Goal: Transaction & Acquisition: Purchase product/service

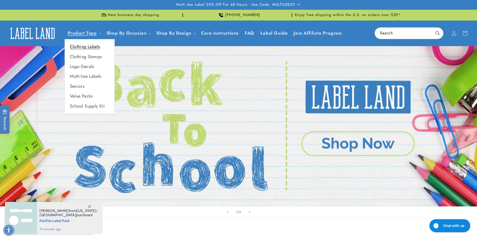
click at [91, 46] on link "Clothing Labels" at bounding box center [90, 47] width 50 height 10
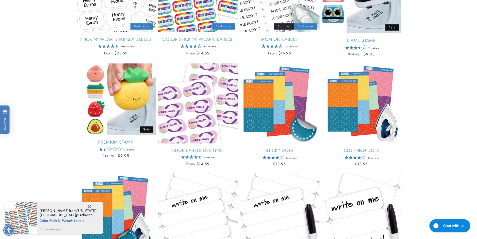
scroll to position [150, 0]
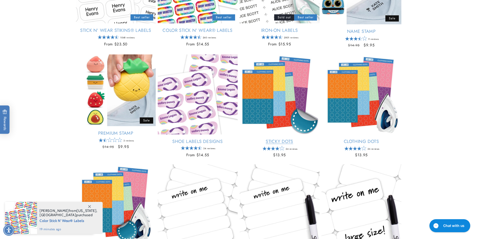
click at [284, 139] on link "Sticky Dots" at bounding box center [280, 142] width 80 height 6
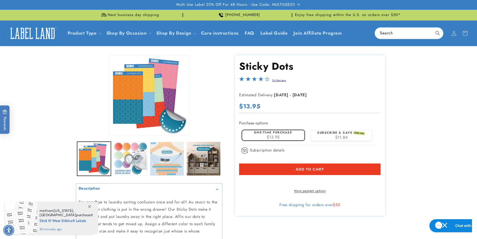
click at [163, 156] on button "Load image 3 in gallery view" at bounding box center [167, 159] width 34 height 34
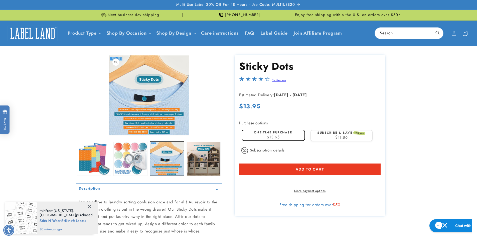
click at [109, 135] on button "Open media 3 in modal" at bounding box center [109, 135] width 0 height 0
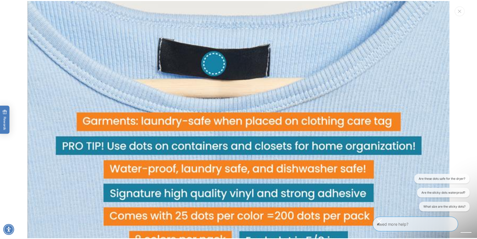
scroll to position [1057, 0]
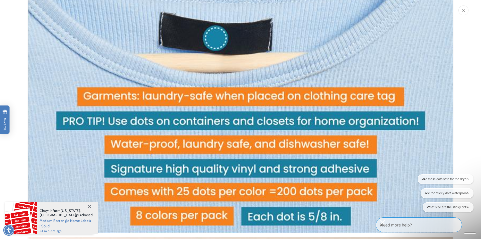
click at [462, 13] on button "Close" at bounding box center [463, 11] width 10 height 10
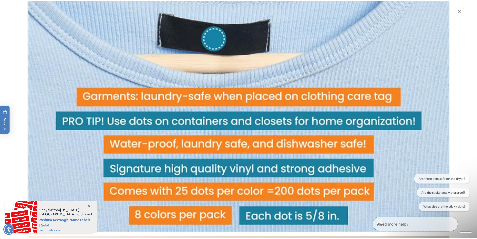
scroll to position [1050, 0]
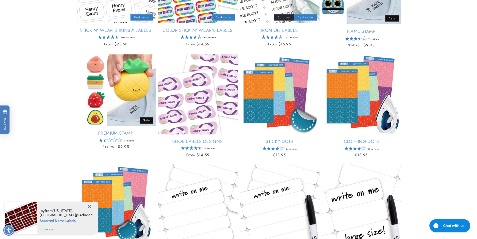
click at [358, 139] on link "Clothing Dots" at bounding box center [362, 142] width 80 height 6
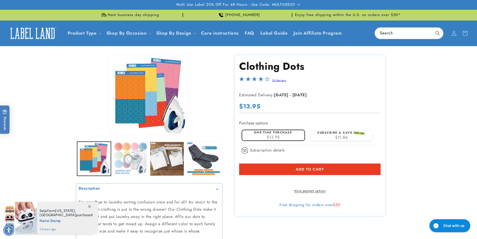
click at [125, 155] on button "Load image 2 in gallery view" at bounding box center [130, 159] width 34 height 34
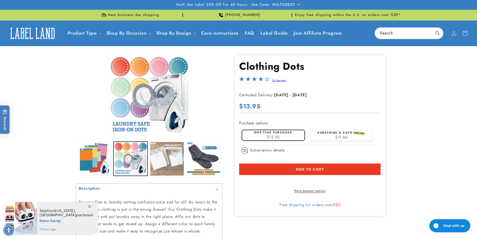
click at [167, 153] on button "Load image 3 in gallery view" at bounding box center [167, 159] width 34 height 34
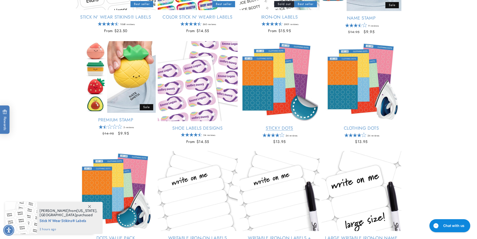
scroll to position [200, 0]
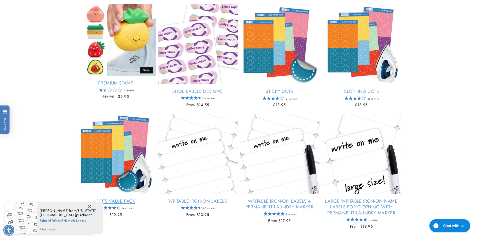
click at [128, 198] on link "Dots Value Pack" at bounding box center [116, 201] width 80 height 6
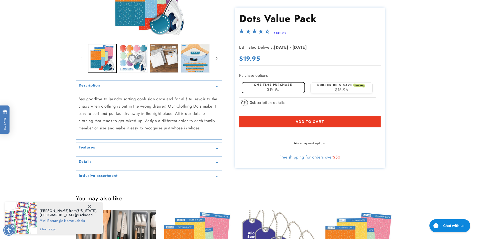
scroll to position [100, 0]
click at [127, 149] on div "Features" at bounding box center [149, 148] width 141 height 4
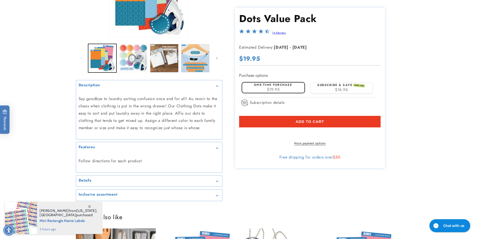
click at [117, 175] on summary "Details" at bounding box center [149, 180] width 146 height 11
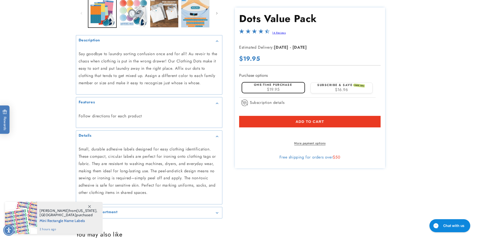
scroll to position [175, 0]
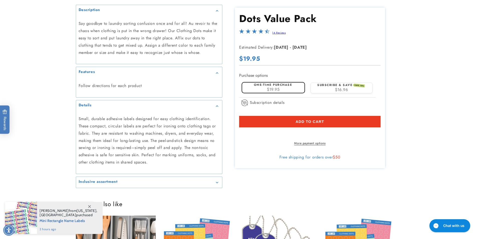
click at [137, 181] on div "Inclusive assortment" at bounding box center [149, 182] width 141 height 4
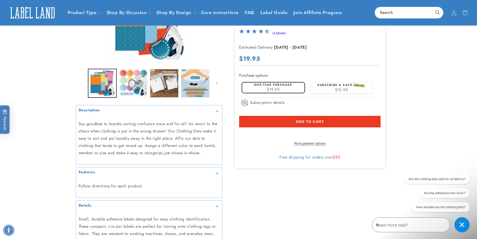
scroll to position [0, 0]
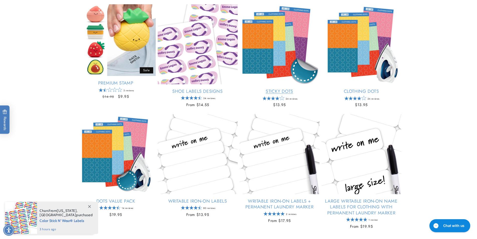
click at [285, 88] on link "Sticky Dots" at bounding box center [280, 91] width 80 height 6
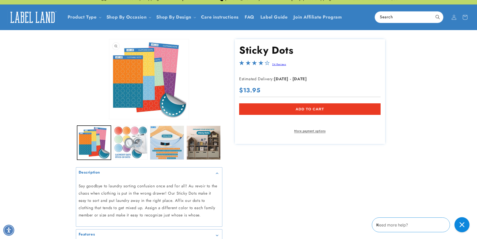
scroll to position [25, 0]
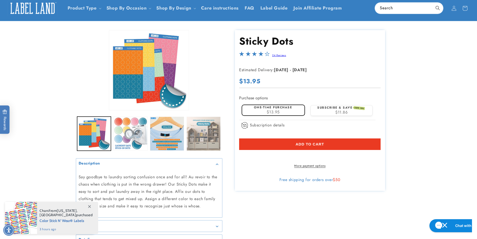
click at [200, 126] on button "Load image 4 in gallery view" at bounding box center [204, 133] width 34 height 34
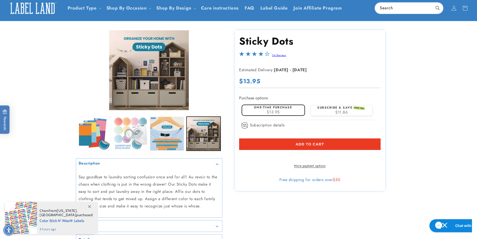
click at [123, 122] on button "Load image 2 in gallery view" at bounding box center [130, 133] width 34 height 34
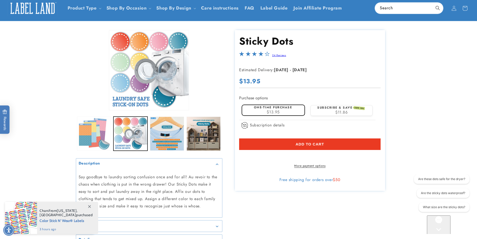
scroll to position [0, 0]
click at [90, 129] on button "Load image 1 in gallery view" at bounding box center [94, 133] width 34 height 34
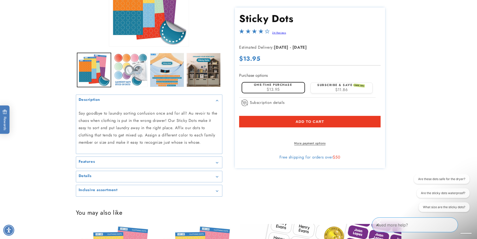
scroll to position [100, 0]
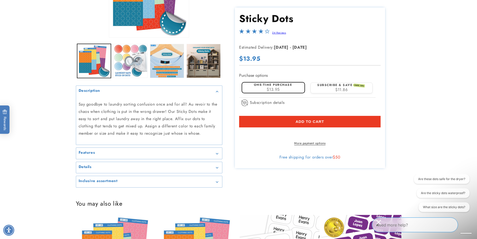
click at [82, 181] on h2 "Inclusive assortment" at bounding box center [98, 180] width 39 height 5
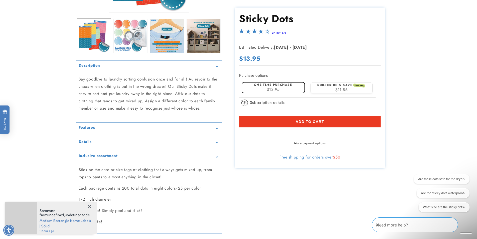
scroll to position [150, 0]
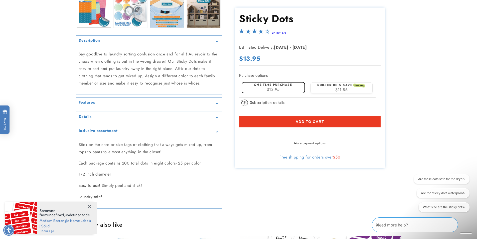
click at [89, 206] on icon at bounding box center [89, 206] width 3 height 3
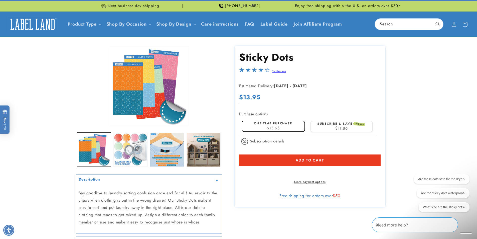
scroll to position [0, 0]
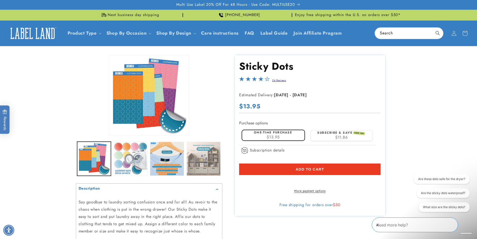
click at [198, 155] on button "Load image 4 in gallery view" at bounding box center [204, 159] width 34 height 34
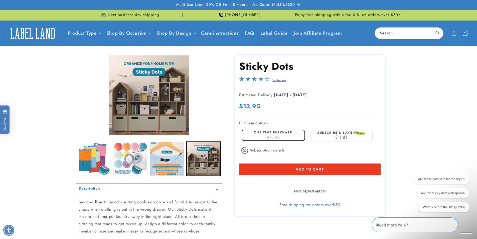
click at [340, 167] on button "Add to cart" at bounding box center [310, 169] width 142 height 12
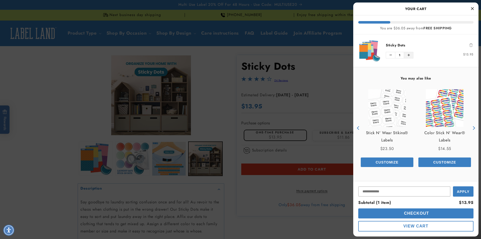
click at [408, 56] on icon "Increase quantity of Sticky Dots" at bounding box center [409, 55] width 2 height 3
click at [472, 8] on icon "Close Cart" at bounding box center [472, 8] width 3 height 5
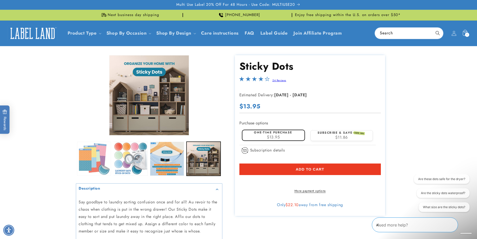
click at [102, 145] on button "Load image 1 in gallery view" at bounding box center [94, 159] width 34 height 34
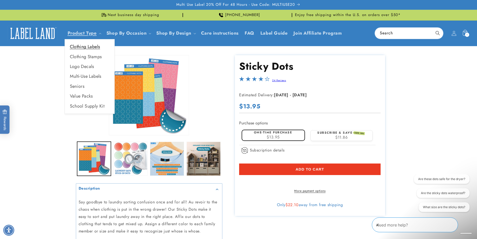
click at [90, 46] on link "Clothing Labels" at bounding box center [90, 47] width 50 height 10
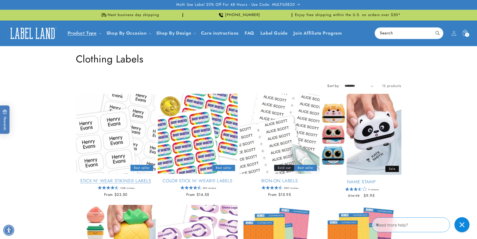
click at [112, 178] on link "Stick N' Wear Stikins® Labels" at bounding box center [116, 181] width 80 height 6
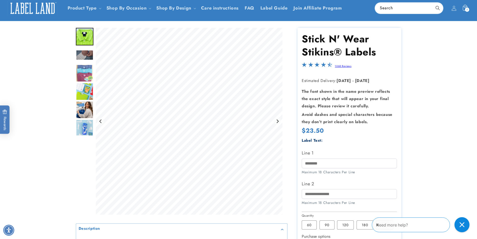
scroll to position [50, 0]
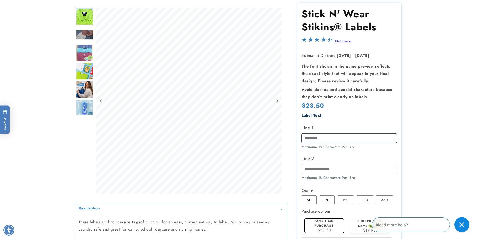
click at [318, 139] on input "Line 1" at bounding box center [349, 138] width 95 height 10
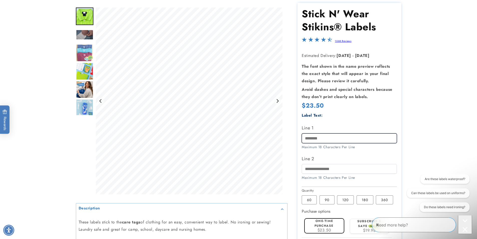
scroll to position [0, 0]
type input "*****"
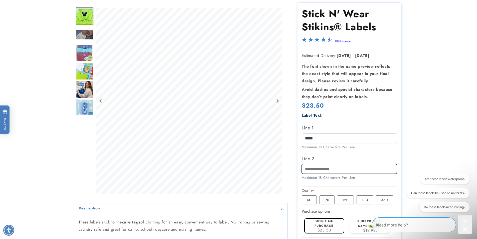
click at [312, 168] on input "Line 2" at bounding box center [349, 169] width 95 height 10
type input "**********"
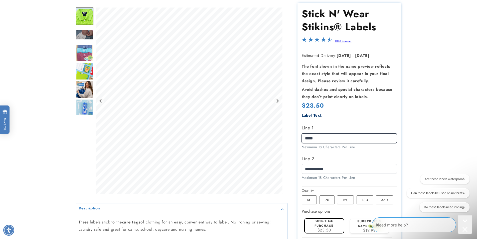
click at [339, 139] on input "*****" at bounding box center [349, 138] width 95 height 10
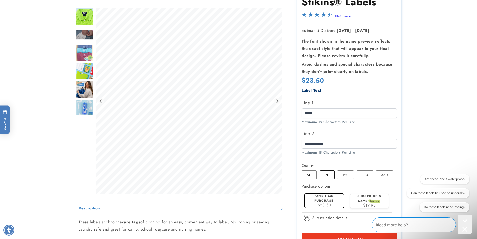
click at [330, 174] on label "90 Variant sold out or unavailable" at bounding box center [327, 174] width 15 height 9
click at [345, 175] on label "120 Variant sold out or unavailable" at bounding box center [345, 174] width 17 height 9
click at [331, 176] on label "90 Variant sold out or unavailable" at bounding box center [327, 174] width 15 height 9
click at [343, 176] on label "120 Variant sold out or unavailable" at bounding box center [345, 174] width 17 height 9
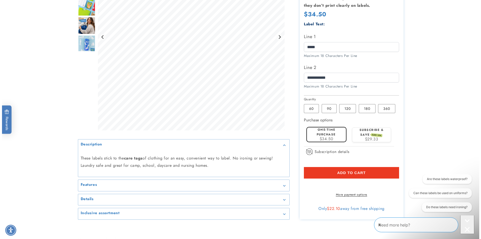
scroll to position [150, 0]
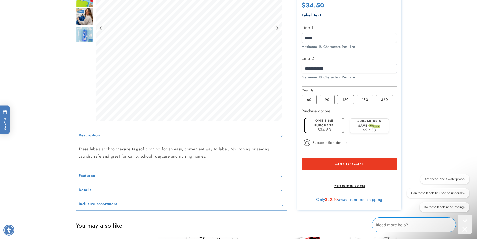
click at [382, 164] on button "Add to cart" at bounding box center [349, 164] width 95 height 12
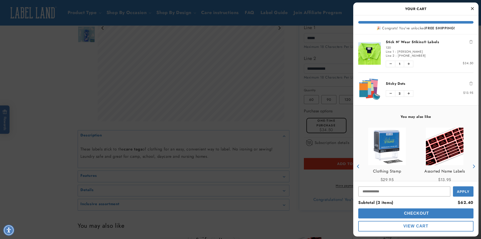
click at [411, 226] on span "View Cart" at bounding box center [415, 226] width 25 height 4
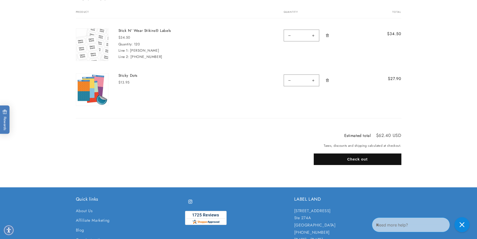
scroll to position [100, 0]
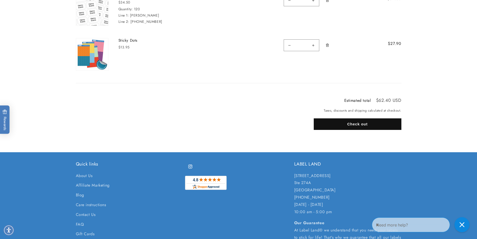
click at [363, 124] on button "Check out" at bounding box center [358, 124] width 88 height 12
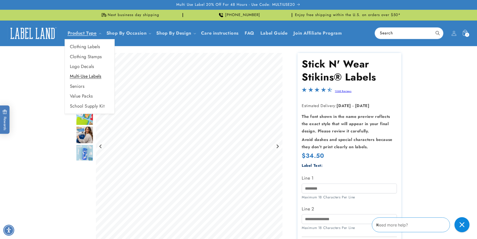
click at [77, 76] on link "Multi-Use Labels" at bounding box center [90, 76] width 50 height 10
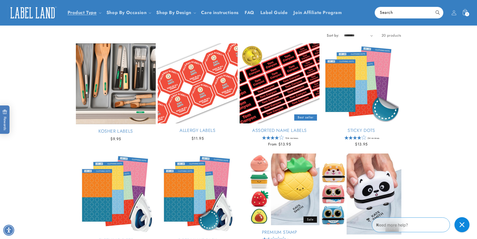
scroll to position [50, 0]
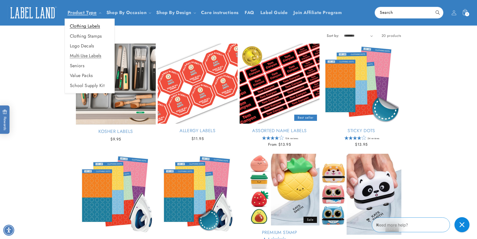
click at [84, 27] on link "Clothing Labels" at bounding box center [90, 26] width 50 height 10
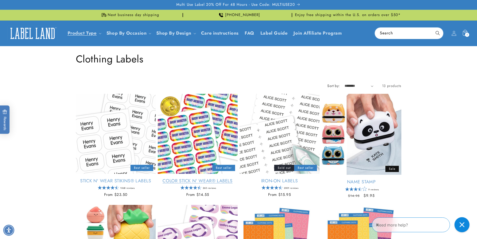
click at [193, 178] on link "Color Stick N' Wear® Labels" at bounding box center [198, 181] width 80 height 6
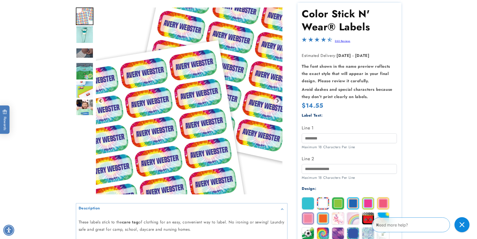
scroll to position [75, 0]
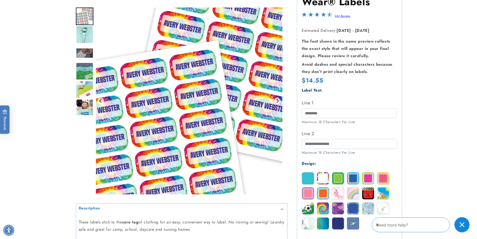
click at [309, 180] on img at bounding box center [308, 178] width 12 height 12
click at [308, 193] on img at bounding box center [308, 193] width 12 height 12
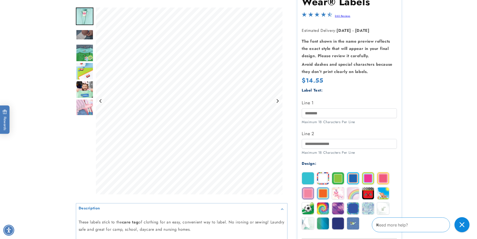
click at [321, 193] on img at bounding box center [323, 193] width 12 height 12
click at [335, 179] on img at bounding box center [338, 178] width 12 height 12
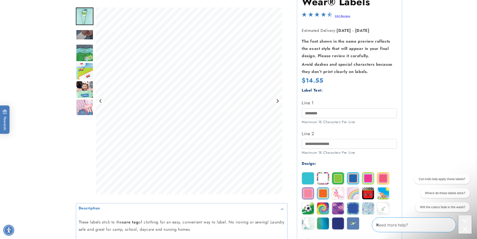
scroll to position [0, 0]
click at [356, 178] on img at bounding box center [353, 178] width 12 height 12
click at [367, 179] on img at bounding box center [368, 178] width 12 height 12
click at [323, 209] on img at bounding box center [323, 208] width 12 height 12
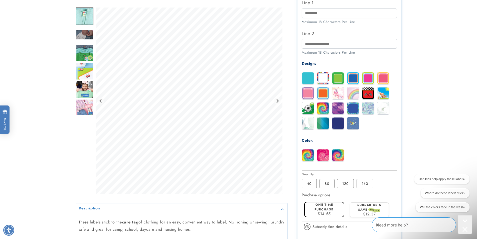
scroll to position [175, 0]
click at [329, 183] on label "80 Variant sold out or unavailable" at bounding box center [327, 183] width 15 height 9
click at [321, 124] on img at bounding box center [323, 123] width 12 height 12
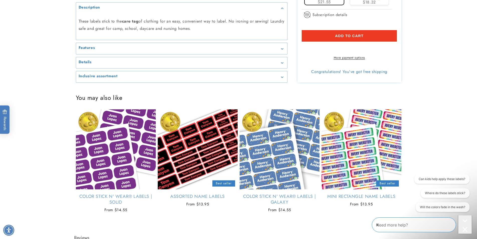
scroll to position [401, 0]
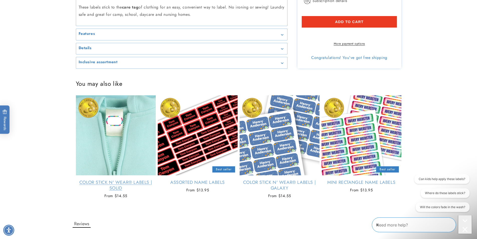
click at [113, 179] on link "Color Stick N' Wear® Labels | Solid" at bounding box center [116, 185] width 80 height 12
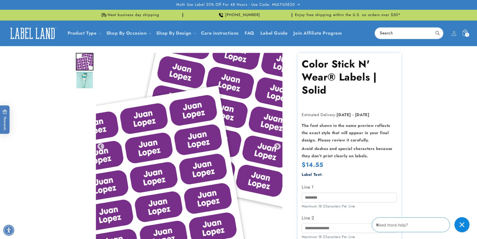
click at [462, 35] on icon at bounding box center [465, 33] width 12 height 12
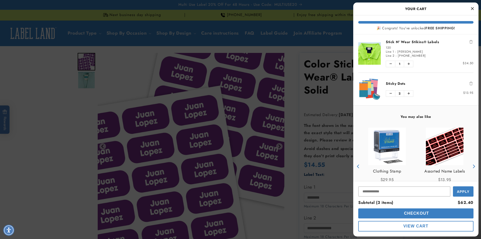
click at [394, 226] on button "View Cart" at bounding box center [415, 226] width 115 height 11
